Goal: Task Accomplishment & Management: Complete application form

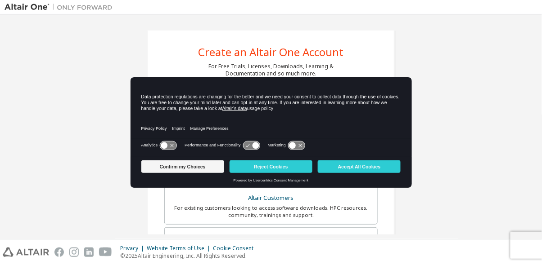
click at [208, 165] on button "Confirm my Choices" at bounding box center [182, 167] width 83 height 13
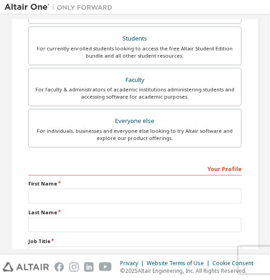
scroll to position [236, 0]
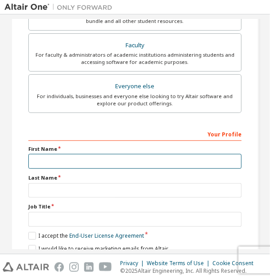
click at [40, 164] on input "text" at bounding box center [134, 161] width 213 height 15
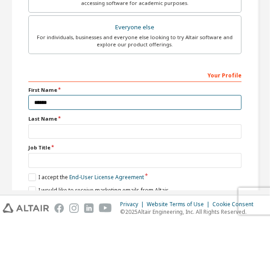
type input "*****"
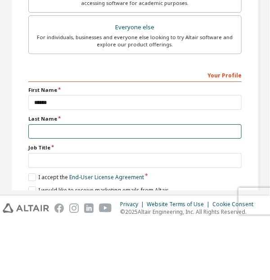
click at [46, 187] on input "text" at bounding box center [134, 190] width 213 height 15
type input "******"
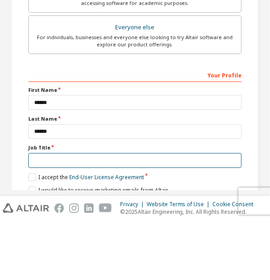
click at [37, 216] on input "text" at bounding box center [134, 219] width 213 height 15
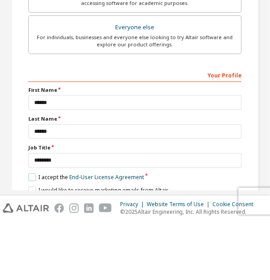
click at [28, 234] on label "I accept the End-User License Agreement" at bounding box center [86, 236] width 116 height 8
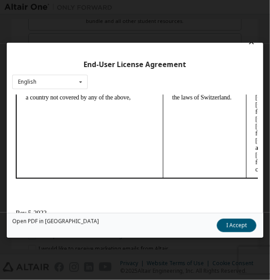
scroll to position [0, 0]
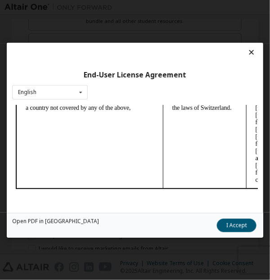
click at [227, 232] on button "I Accept" at bounding box center [237, 224] width 40 height 13
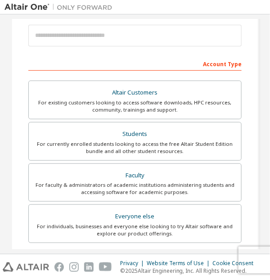
scroll to position [106, 0]
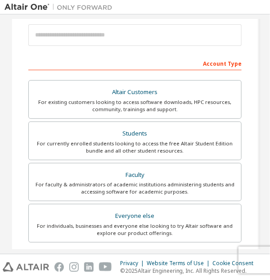
click at [90, 142] on div "For currently enrolled students looking to access the free Altair Student Editi…" at bounding box center [135, 147] width 202 height 14
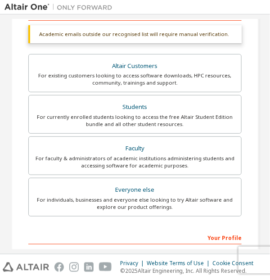
scroll to position [259, 0]
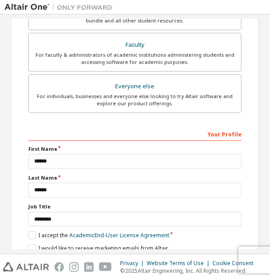
click at [123, 269] on div "Next" at bounding box center [134, 264] width 213 height 13
click at [32, 238] on label "I accept the Academic End-User License Agreement" at bounding box center [98, 236] width 141 height 8
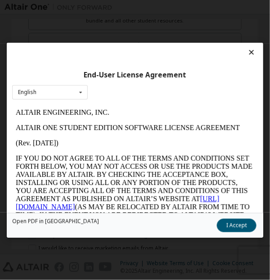
scroll to position [0, 0]
click at [229, 232] on button "I Accept" at bounding box center [237, 224] width 40 height 13
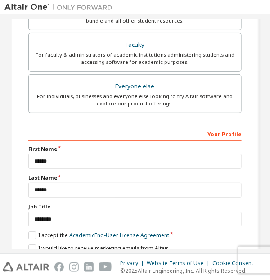
click at [121, 264] on div "Next" at bounding box center [134, 264] width 213 height 13
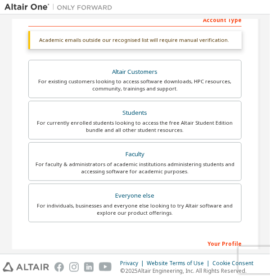
scroll to position [150, 0]
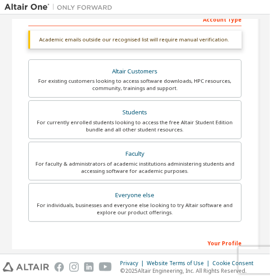
click at [62, 160] on div "For faculty & administrators of academic institutions administering students an…" at bounding box center [135, 167] width 202 height 14
click at [54, 123] on div "For currently enrolled students looking to access the free Altair Student Editi…" at bounding box center [135, 126] width 202 height 14
click at [50, 119] on div "For currently enrolled students looking to access the free Altair Student Editi…" at bounding box center [135, 126] width 202 height 14
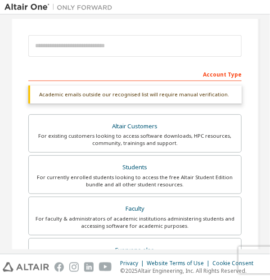
scroll to position [259, 0]
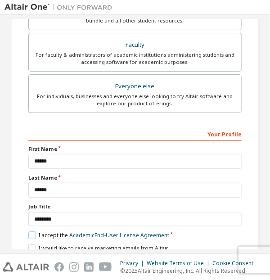
click at [32, 232] on label "I accept the Academic End-User License Agreement" at bounding box center [98, 236] width 141 height 8
click at [30, 246] on label "I would like to receive marketing emails from Altair" at bounding box center [98, 249] width 140 height 8
click at [29, 233] on label "I accept the Academic End-User License Agreement" at bounding box center [98, 236] width 141 height 8
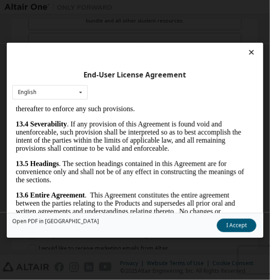
scroll to position [3781, 0]
click at [230, 232] on button "I Accept" at bounding box center [237, 224] width 40 height 13
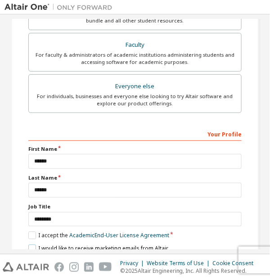
click at [33, 252] on label "I would like to receive marketing emails from Altair" at bounding box center [98, 249] width 140 height 8
click at [28, 238] on label "I accept the Academic End-User License Agreement" at bounding box center [98, 236] width 141 height 8
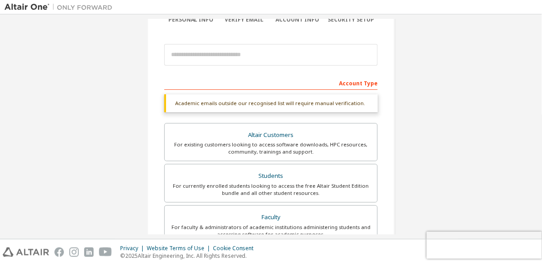
scroll to position [87, 0]
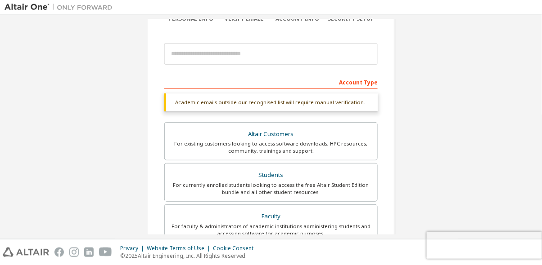
click at [269, 104] on div "Academic emails outside our recognised list will require manual verification." at bounding box center [270, 103] width 213 height 18
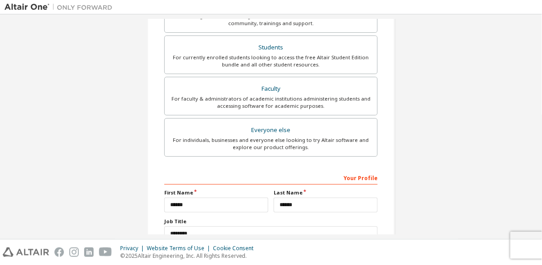
scroll to position [240, 0]
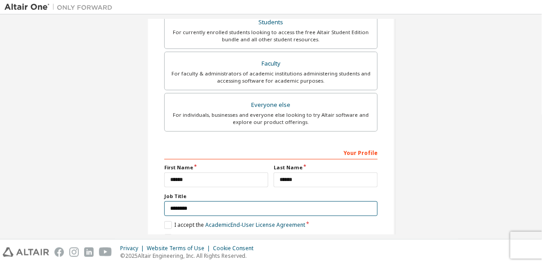
click at [224, 209] on input "*******" at bounding box center [270, 209] width 213 height 15
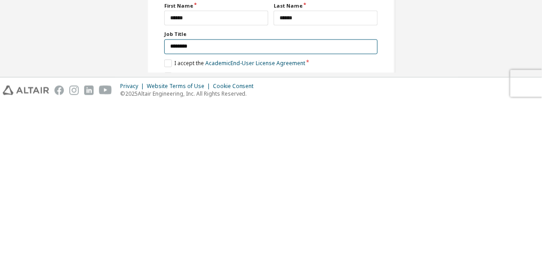
type input "*******"
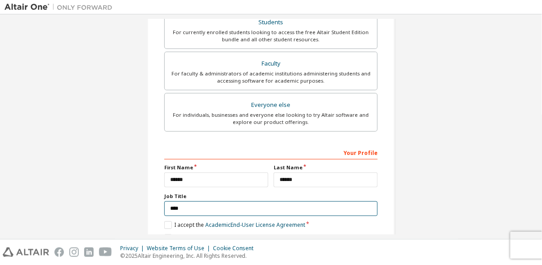
click at [180, 209] on input "****" at bounding box center [270, 209] width 213 height 15
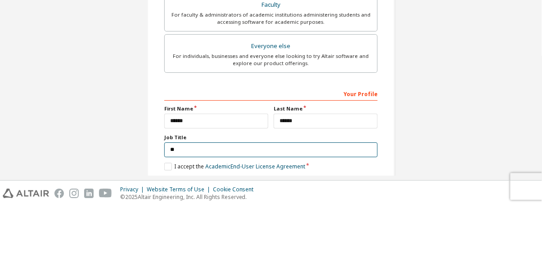
type input "*"
type input "*******"
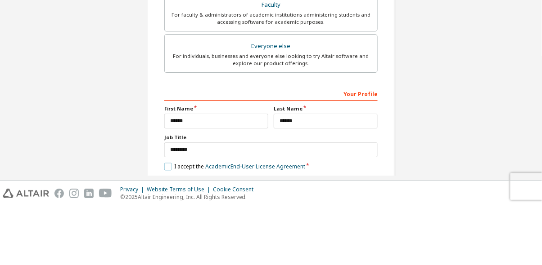
click at [165, 224] on label "I accept the Academic End-User License Agreement" at bounding box center [234, 226] width 141 height 8
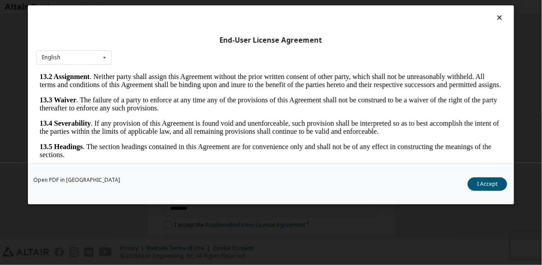
scroll to position [21, 0]
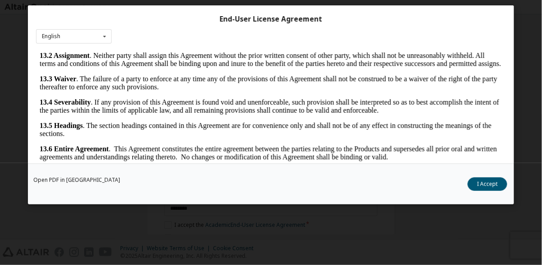
click at [269, 191] on button "I Accept" at bounding box center [487, 184] width 40 height 13
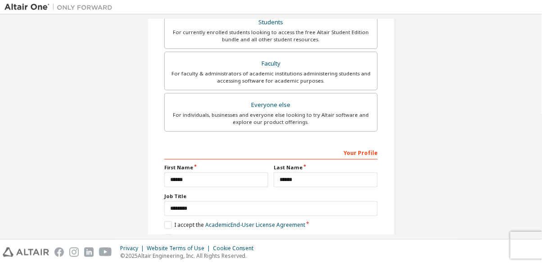
click at [269, 258] on div "Next" at bounding box center [270, 254] width 213 height 13
click at [269, 257] on div "Next" at bounding box center [270, 254] width 213 height 13
click at [269, 254] on div "Next" at bounding box center [270, 254] width 213 height 13
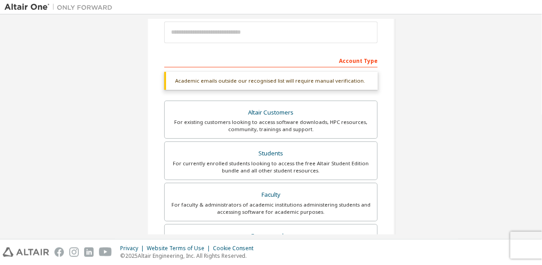
click at [269, 126] on div "For existing customers looking to access software downloads, HPC resources, com…" at bounding box center [271, 126] width 202 height 14
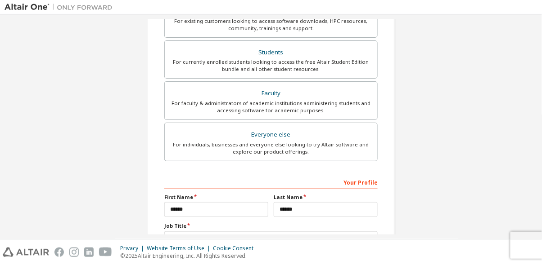
scroll to position [247, 0]
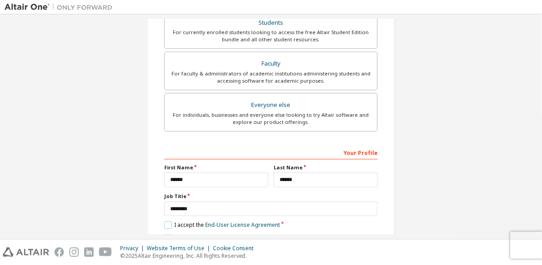
click at [166, 224] on label "I accept the End-User License Agreement" at bounding box center [222, 226] width 116 height 8
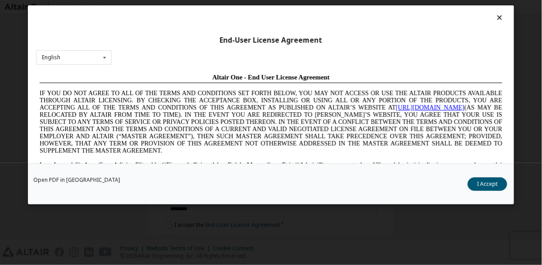
scroll to position [0, 0]
click at [269, 191] on button "I Accept" at bounding box center [487, 184] width 40 height 13
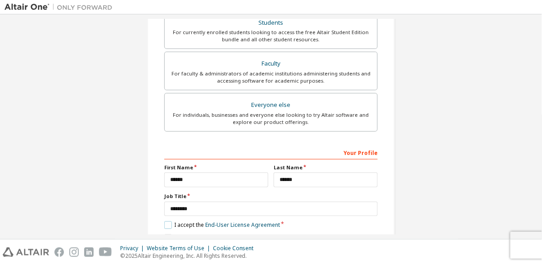
click at [165, 227] on label "I accept the End-User License Agreement" at bounding box center [222, 226] width 116 height 8
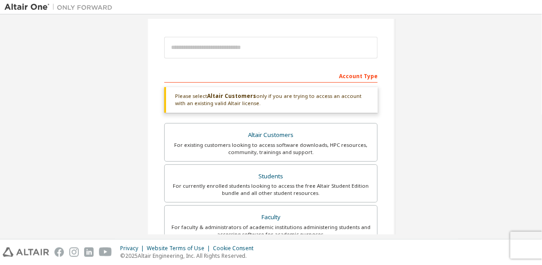
scroll to position [92, 0]
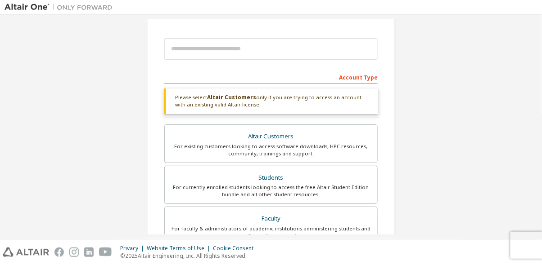
click at [269, 188] on div "For currently enrolled students looking to access the free Altair Student Editi…" at bounding box center [271, 191] width 202 height 14
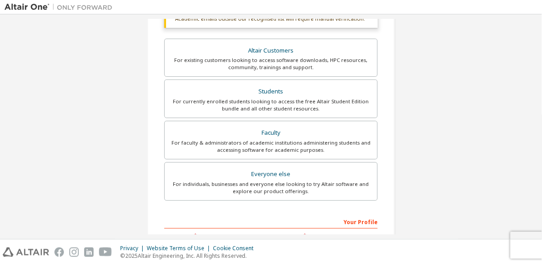
scroll to position [240, 0]
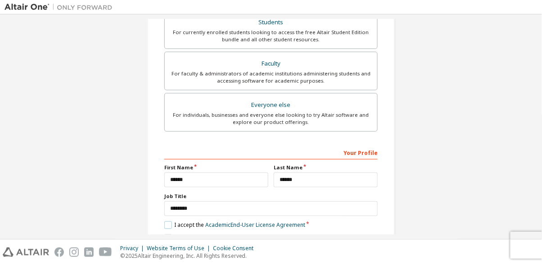
click at [164, 227] on label "I accept the Academic End-User License Agreement" at bounding box center [234, 226] width 141 height 8
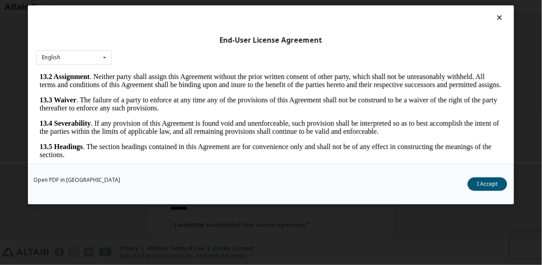
scroll to position [21, 0]
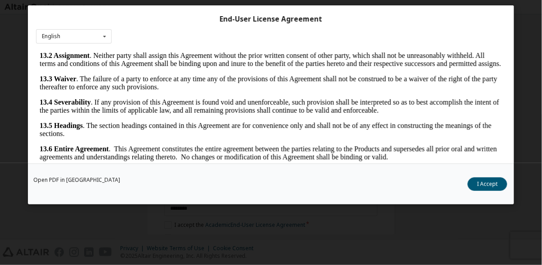
click at [269, 191] on button "I Accept" at bounding box center [487, 184] width 40 height 13
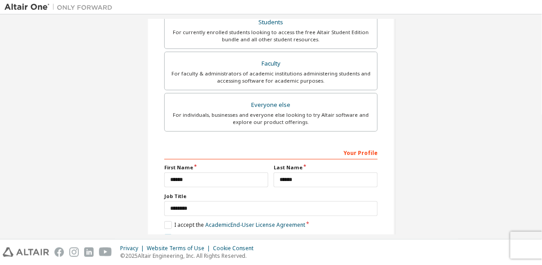
click at [166, 241] on label "I would like to receive marketing emails from Altair" at bounding box center [234, 239] width 140 height 8
click at [269, 257] on div "Next" at bounding box center [270, 254] width 213 height 13
click at [269, 260] on div "Next" at bounding box center [270, 254] width 213 height 13
click at [167, 238] on label "I would like to receive marketing emails from Altair" at bounding box center [234, 239] width 140 height 8
click at [240, 181] on input "*****" at bounding box center [216, 180] width 104 height 15
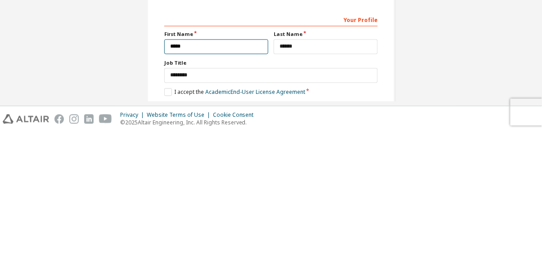
type input "*****"
click at [269, 169] on label "Last Name" at bounding box center [326, 167] width 104 height 7
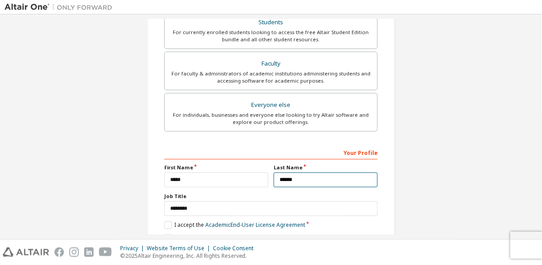
click at [269, 185] on input "******" at bounding box center [326, 180] width 104 height 15
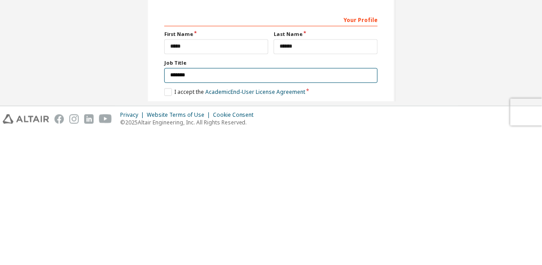
type input "*******"
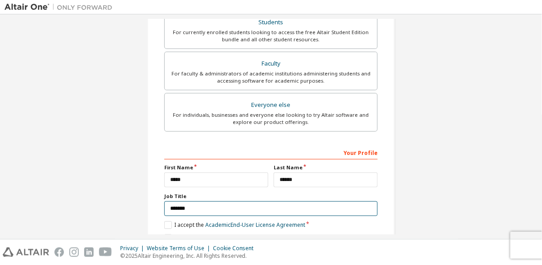
click at [269, 209] on input "*******" at bounding box center [270, 209] width 213 height 15
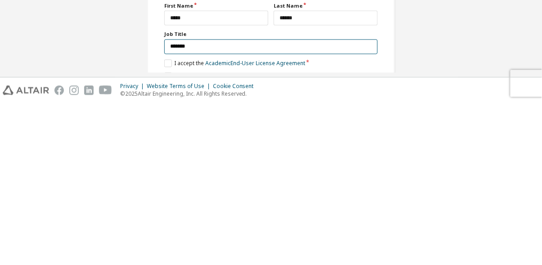
type input "*******"
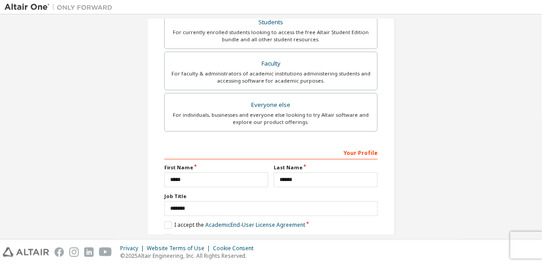
click at [269, 264] on div "Create an Altair One Account For Free Trials, Licenses, Downloads, Learning & D…" at bounding box center [270, 28] width 247 height 478
click at [269, 254] on div "Next" at bounding box center [270, 254] width 213 height 13
click at [269, 256] on div "Next" at bounding box center [270, 254] width 213 height 13
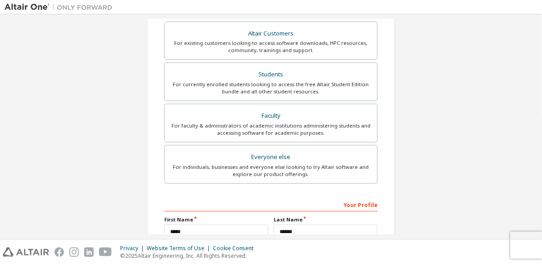
scroll to position [188, 0]
click at [269, 94] on div "For currently enrolled students looking to access the free Altair Student Editi…" at bounding box center [271, 88] width 202 height 14
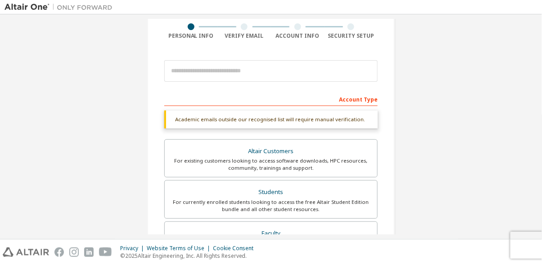
scroll to position [68, 0]
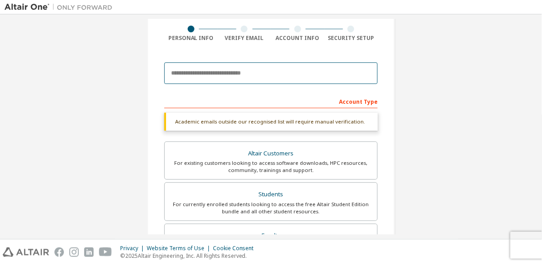
click at [180, 63] on input "email" at bounding box center [270, 74] width 213 height 22
type input "*"
type input "**********"
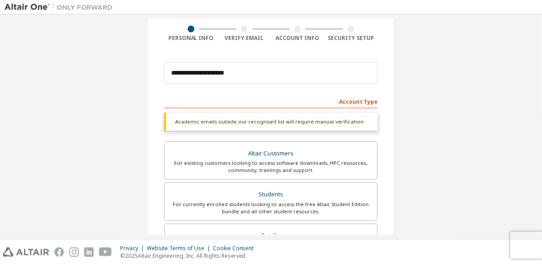
scroll to position [240, 0]
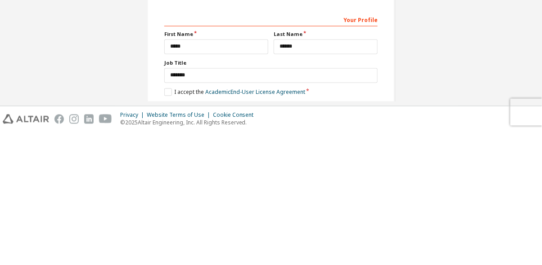
click at [269, 190] on div "**********" at bounding box center [270, 29] width 533 height 500
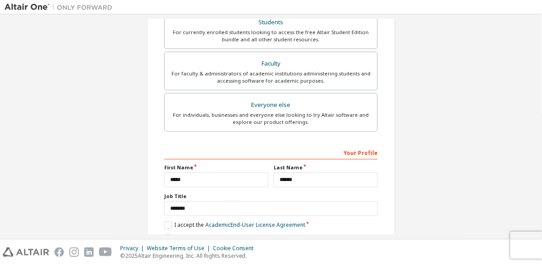
click at [269, 253] on button "Next" at bounding box center [270, 254] width 47 height 13
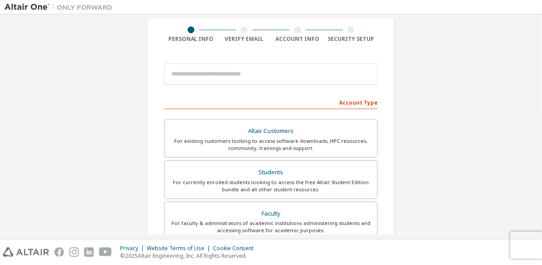
scroll to position [75, 0]
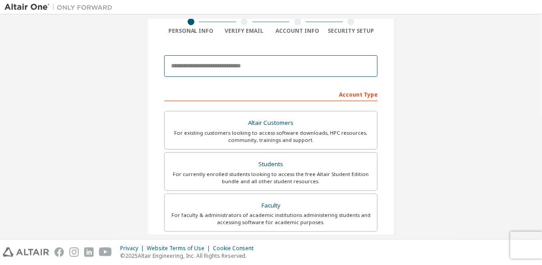
click at [321, 65] on input "email" at bounding box center [270, 66] width 213 height 22
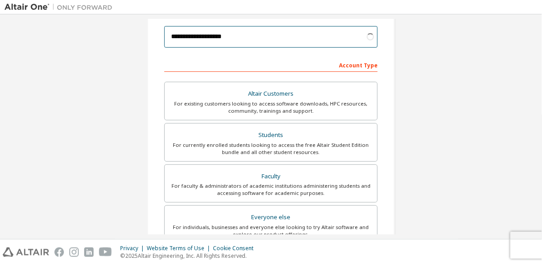
scroll to position [117, 0]
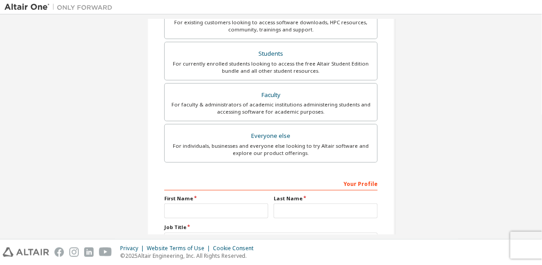
type input "**********"
click at [337, 62] on div "For currently enrolled students looking to access the free Altair Student Editi…" at bounding box center [271, 67] width 202 height 14
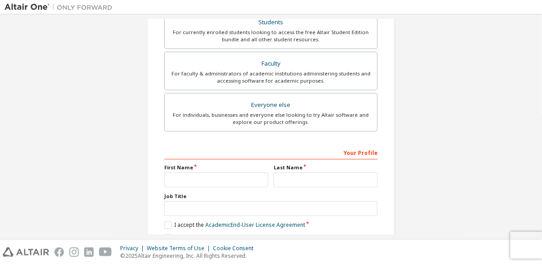
scroll to position [239, 0]
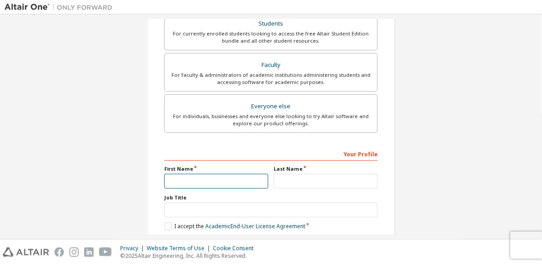
click at [238, 182] on input "text" at bounding box center [216, 181] width 104 height 15
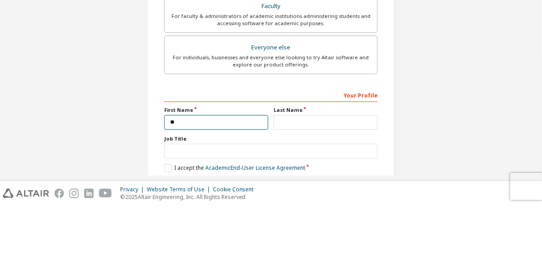
scroll to position [247, 0]
type input "*****"
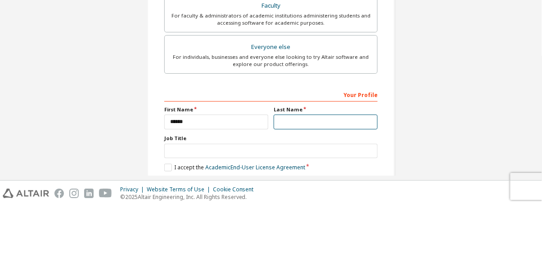
click at [344, 178] on input "text" at bounding box center [326, 181] width 104 height 15
type input "******"
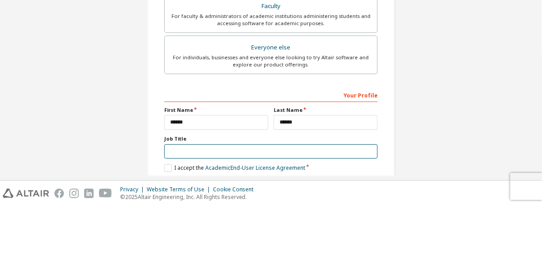
click at [320, 212] on input "text" at bounding box center [270, 210] width 213 height 15
type input "*******"
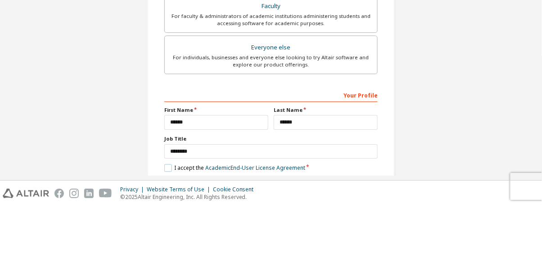
click at [165, 224] on label "I accept the Academic End-User License Agreement" at bounding box center [234, 227] width 141 height 8
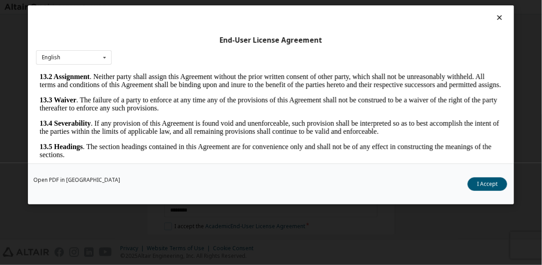
scroll to position [1767, 0]
click at [489, 191] on button "I Accept" at bounding box center [487, 184] width 40 height 13
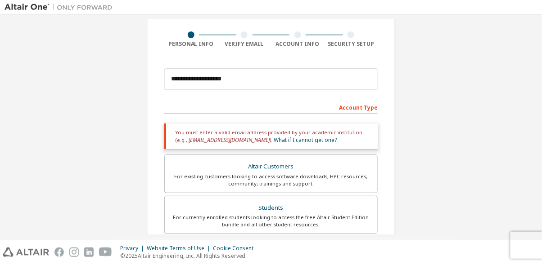
scroll to position [62, 0]
click at [325, 142] on div "You must enter a valid email address provided by your academic institution (e.g…" at bounding box center [270, 137] width 213 height 26
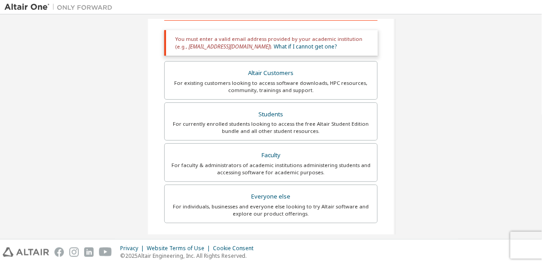
scroll to position [155, 0]
click at [304, 204] on div "For individuals, businesses and everyone else looking to try Altair software an…" at bounding box center [271, 211] width 202 height 14
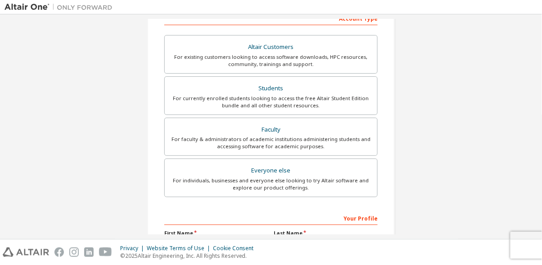
scroll to position [217, 0]
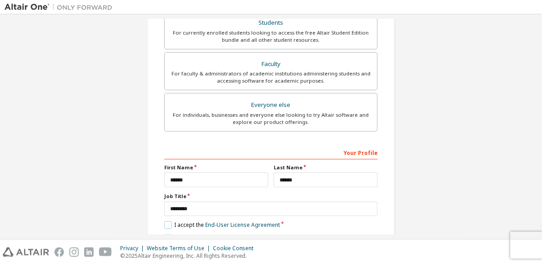
click at [164, 223] on label "I accept the End-User License Agreement" at bounding box center [222, 226] width 116 height 8
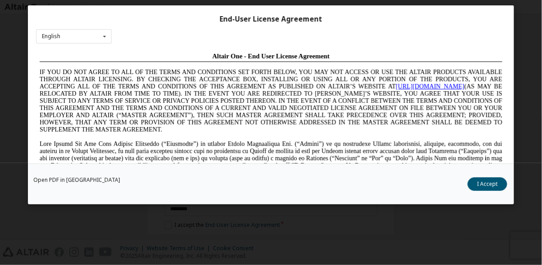
scroll to position [0, 0]
click at [489, 191] on button "I Accept" at bounding box center [487, 184] width 40 height 13
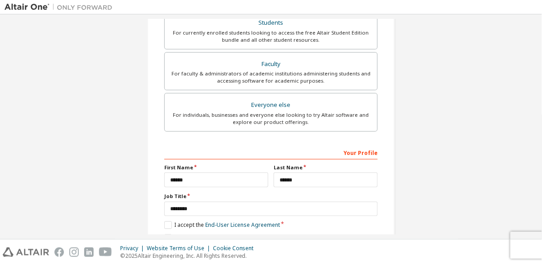
click at [277, 256] on button "Next" at bounding box center [270, 254] width 47 height 13
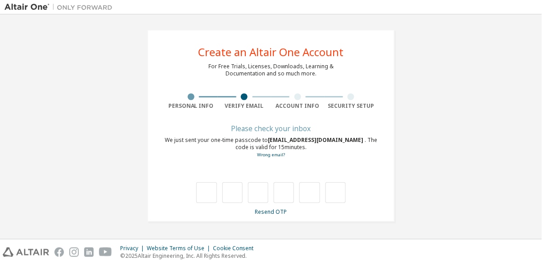
type input "*"
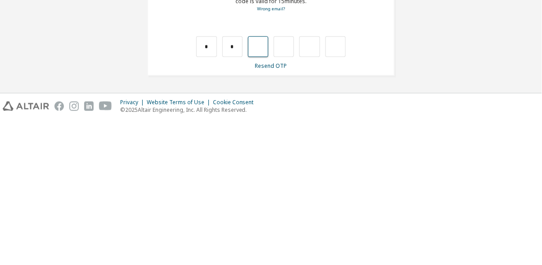
type input "*"
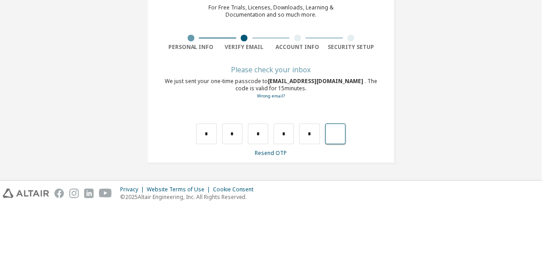
type input "*"
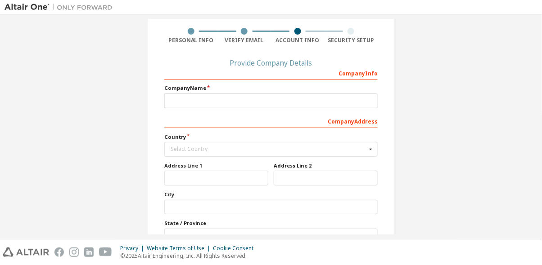
scroll to position [66, 0]
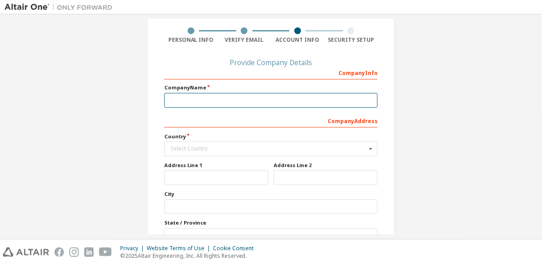
click at [355, 101] on input "text" at bounding box center [270, 100] width 213 height 15
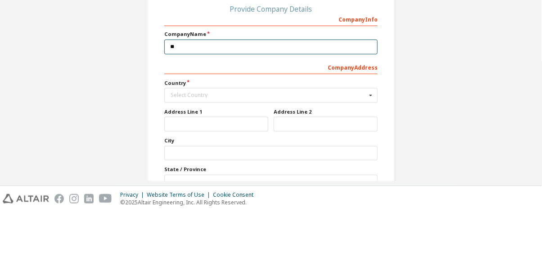
type input "**"
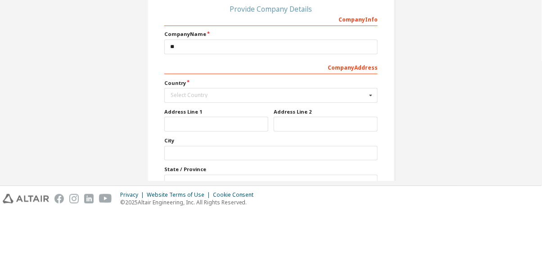
click at [332, 148] on div "Select Country" at bounding box center [269, 148] width 196 height 5
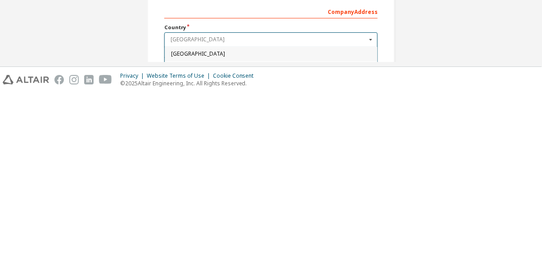
scroll to position [0, 0]
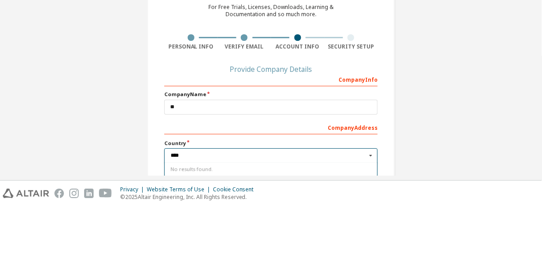
type input "***"
click at [417, 223] on div "Create an Altair One Account For Free Trials, Licenses, Downloads, Learning & D…" at bounding box center [270, 199] width 533 height 362
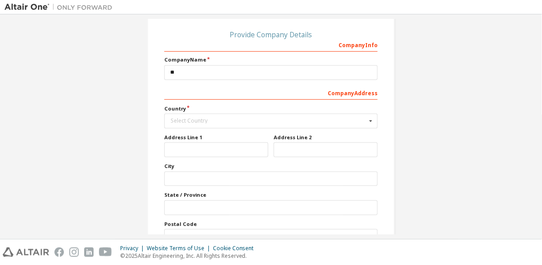
scroll to position [94, 0]
click at [371, 119] on icon at bounding box center [370, 121] width 11 height 14
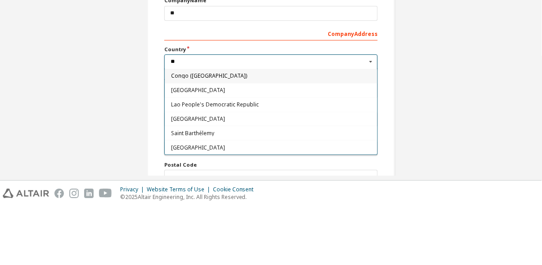
type input "**"
click at [272, 208] on span "United Arab Emirates" at bounding box center [271, 206] width 200 height 5
type input "***"
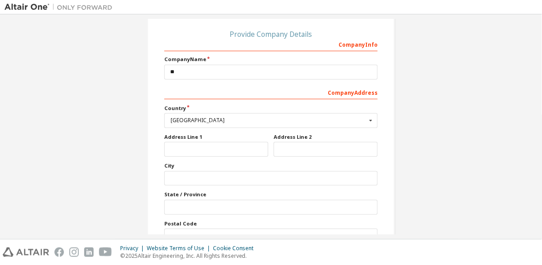
scroll to position [102, 0]
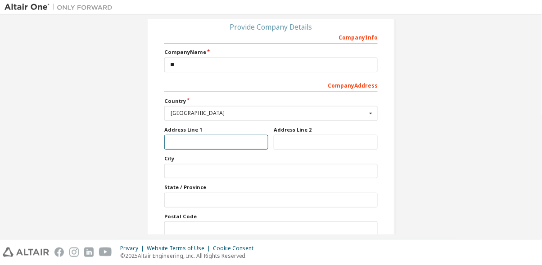
click at [256, 143] on input "text" at bounding box center [216, 142] width 104 height 15
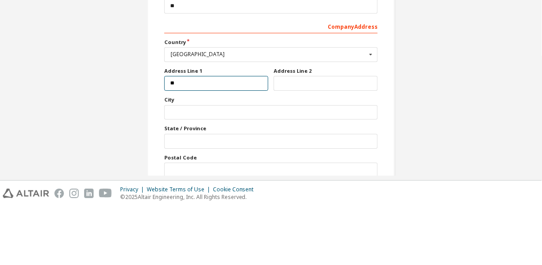
type input "**"
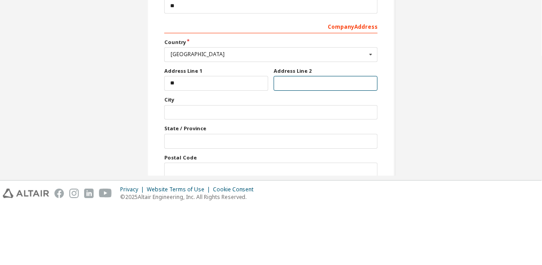
click at [342, 139] on input "text" at bounding box center [326, 142] width 104 height 15
type input "**"
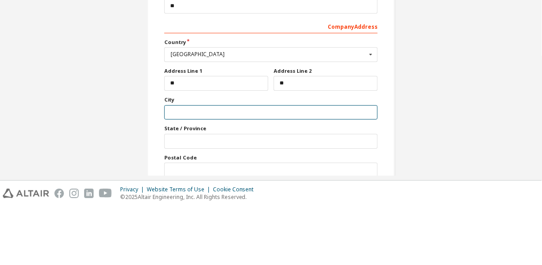
click at [327, 170] on input "text" at bounding box center [270, 171] width 213 height 15
type input "**"
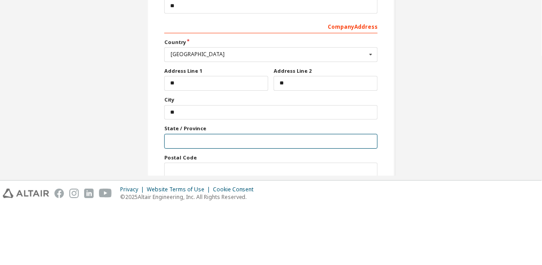
click at [308, 201] on input "text" at bounding box center [270, 200] width 213 height 15
type input "**"
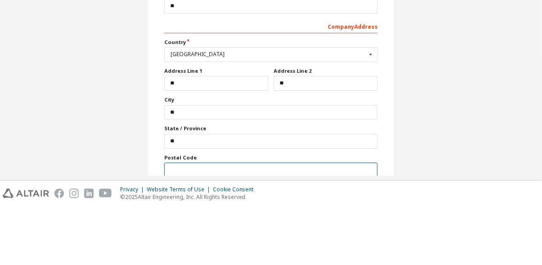
click at [296, 229] on input "text" at bounding box center [270, 229] width 213 height 15
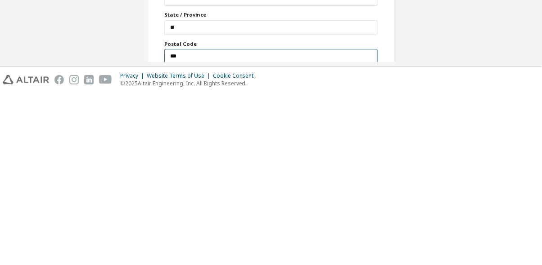
type input "***"
click at [275, 251] on button "Next" at bounding box center [270, 254] width 47 height 13
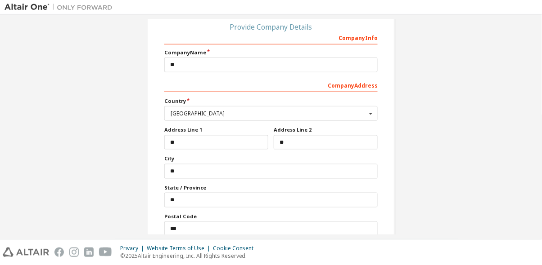
scroll to position [0, 0]
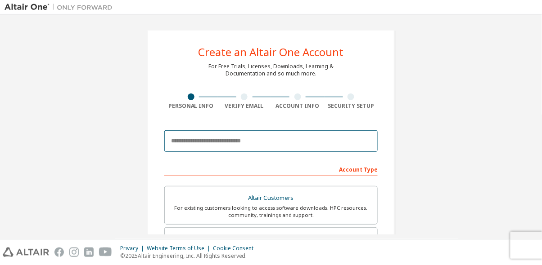
click at [327, 140] on input "email" at bounding box center [270, 141] width 213 height 22
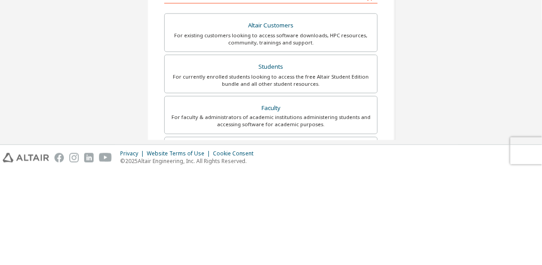
scroll to position [88, 0]
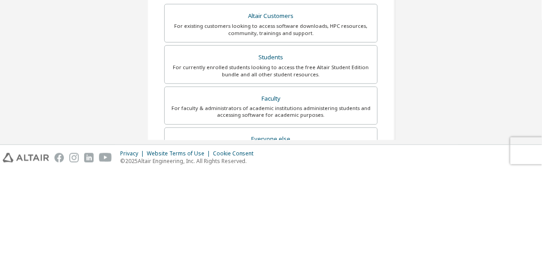
type input "**********"
click at [315, 160] on div "For currently enrolled students looking to access the free Altair Student Editi…" at bounding box center [271, 165] width 202 height 14
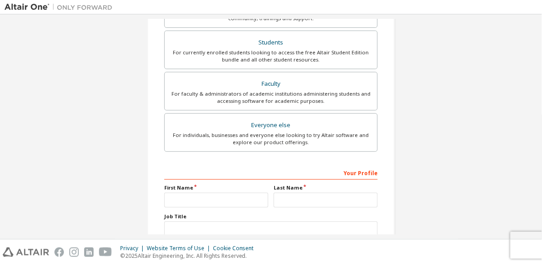
scroll to position [240, 0]
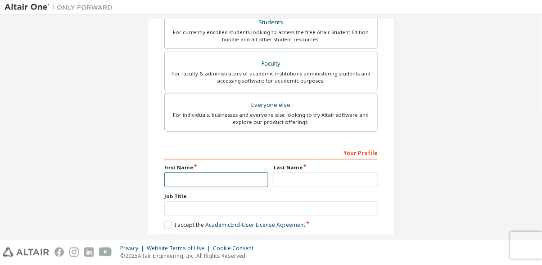
click at [235, 173] on input "text" at bounding box center [216, 180] width 104 height 15
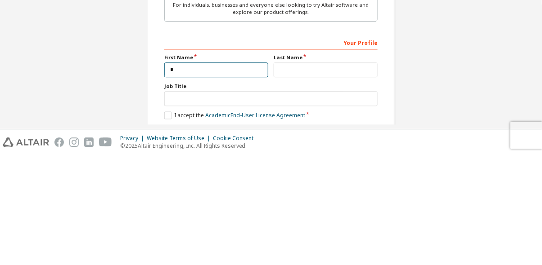
scroll to position [23, 0]
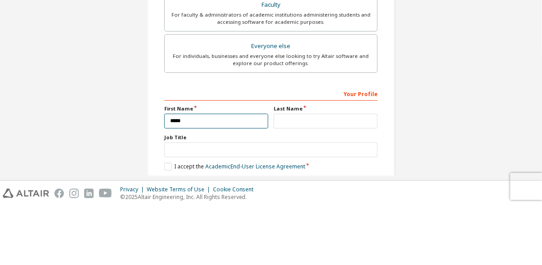
type input "*****"
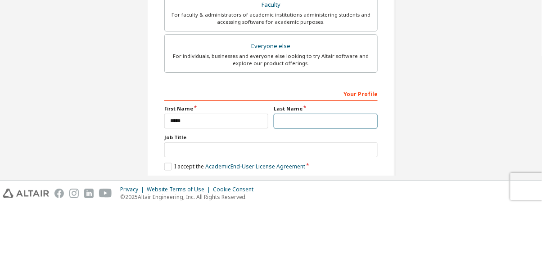
click at [345, 173] on input "text" at bounding box center [326, 180] width 104 height 15
type input "******"
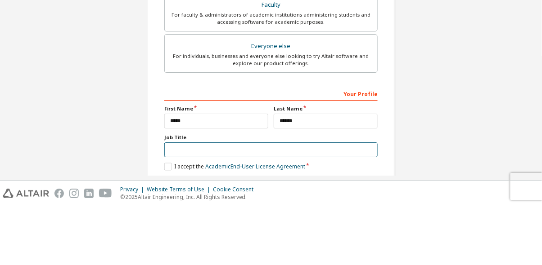
click at [335, 202] on input "text" at bounding box center [270, 209] width 213 height 15
type input "*******"
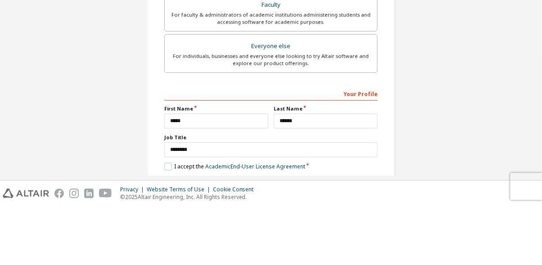
click at [165, 222] on label "I accept the Academic End-User License Agreement" at bounding box center [234, 226] width 141 height 8
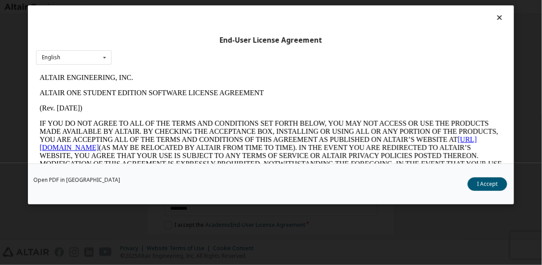
scroll to position [0, 0]
click at [497, 191] on button "I Accept" at bounding box center [487, 184] width 40 height 13
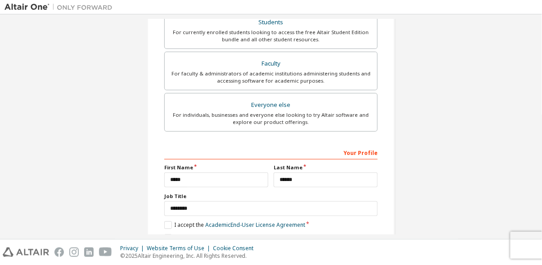
click at [263, 248] on button "Next" at bounding box center [270, 254] width 47 height 13
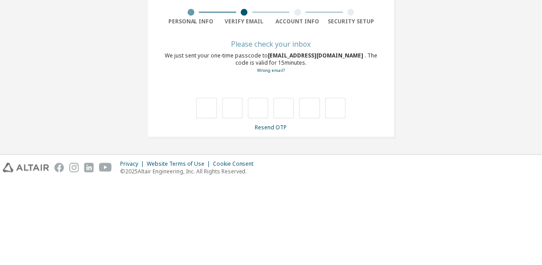
scroll to position [43, 0]
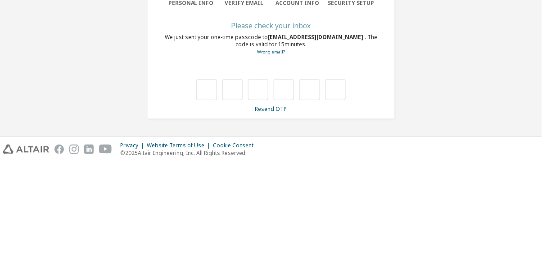
type input "*"
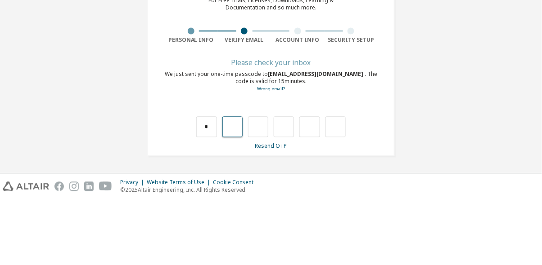
type input "*"
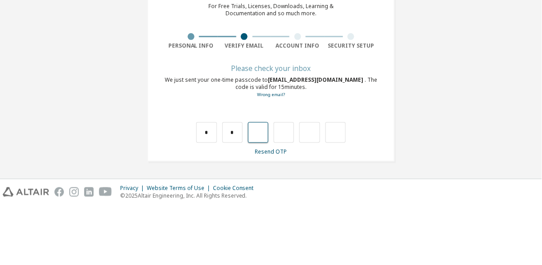
type input "*"
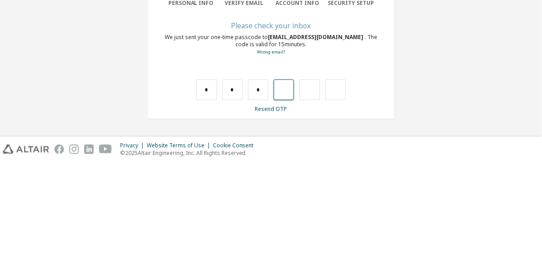
type input "*"
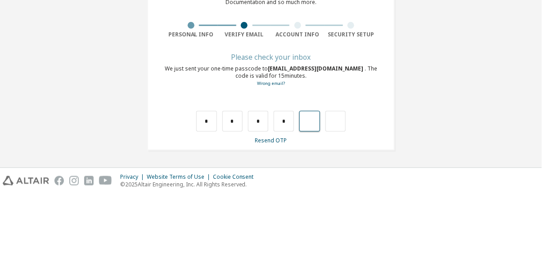
type input "*"
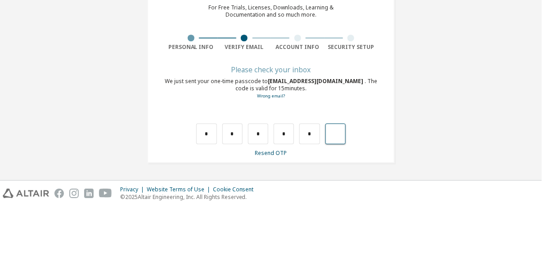
type input "*"
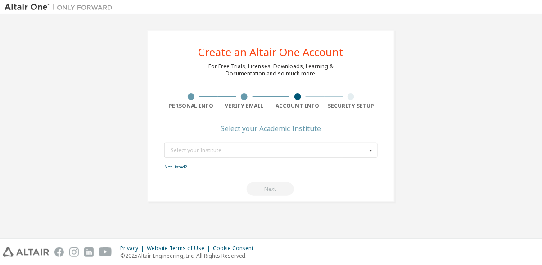
click at [366, 144] on icon at bounding box center [370, 151] width 11 height 14
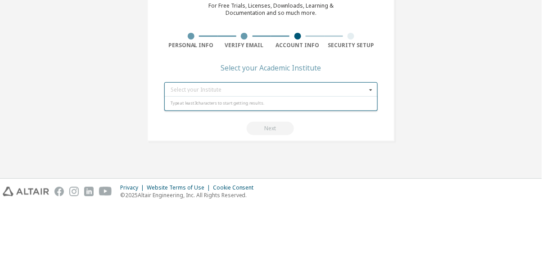
click at [468, 136] on div "Create an Altair One Account For Free Trials, Licenses, Downloads, Learning & D…" at bounding box center [270, 116] width 533 height 194
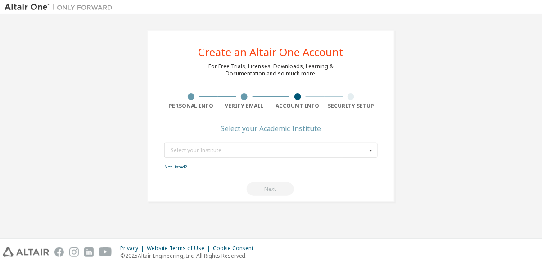
click at [369, 144] on icon at bounding box center [370, 151] width 11 height 14
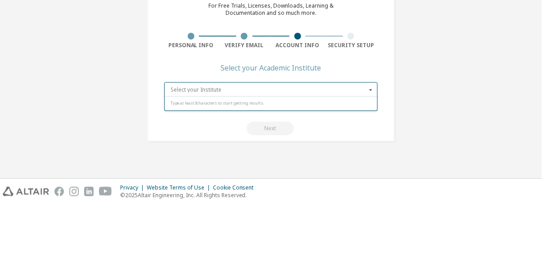
click at [363, 144] on input "text" at bounding box center [271, 151] width 212 height 14
click at [371, 144] on icon at bounding box center [370, 151] width 11 height 14
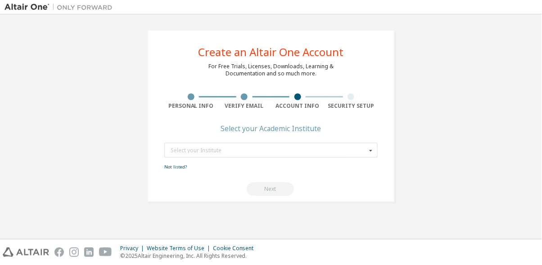
click at [365, 144] on icon at bounding box center [370, 151] width 11 height 14
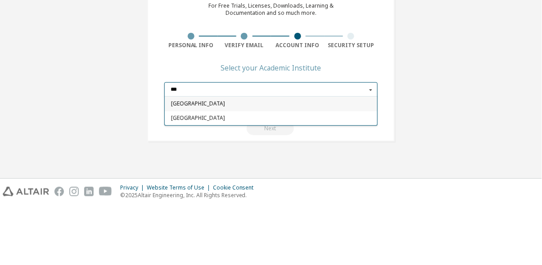
type input "***"
click at [247, 172] on div "Liwa College" at bounding box center [271, 179] width 212 height 14
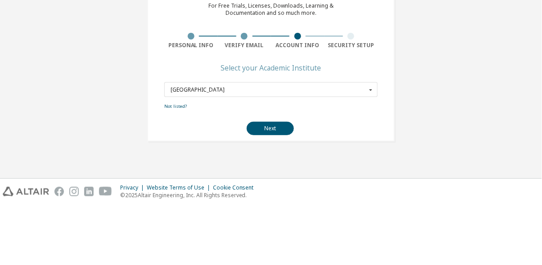
click at [276, 183] on button "Next" at bounding box center [270, 189] width 47 height 13
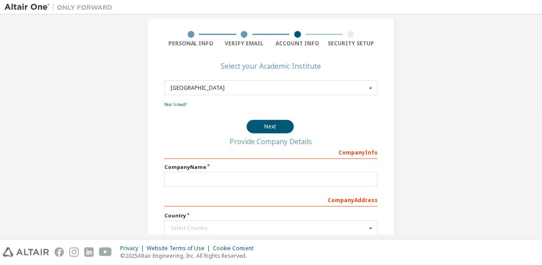
scroll to position [0, 0]
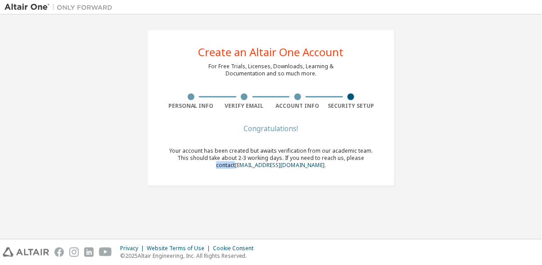
click at [468, 152] on div "Create an Altair One Account For Free Trials, Licenses, Downloads, Learning & D…" at bounding box center [270, 108] width 533 height 178
